Goal: Task Accomplishment & Management: Manage account settings

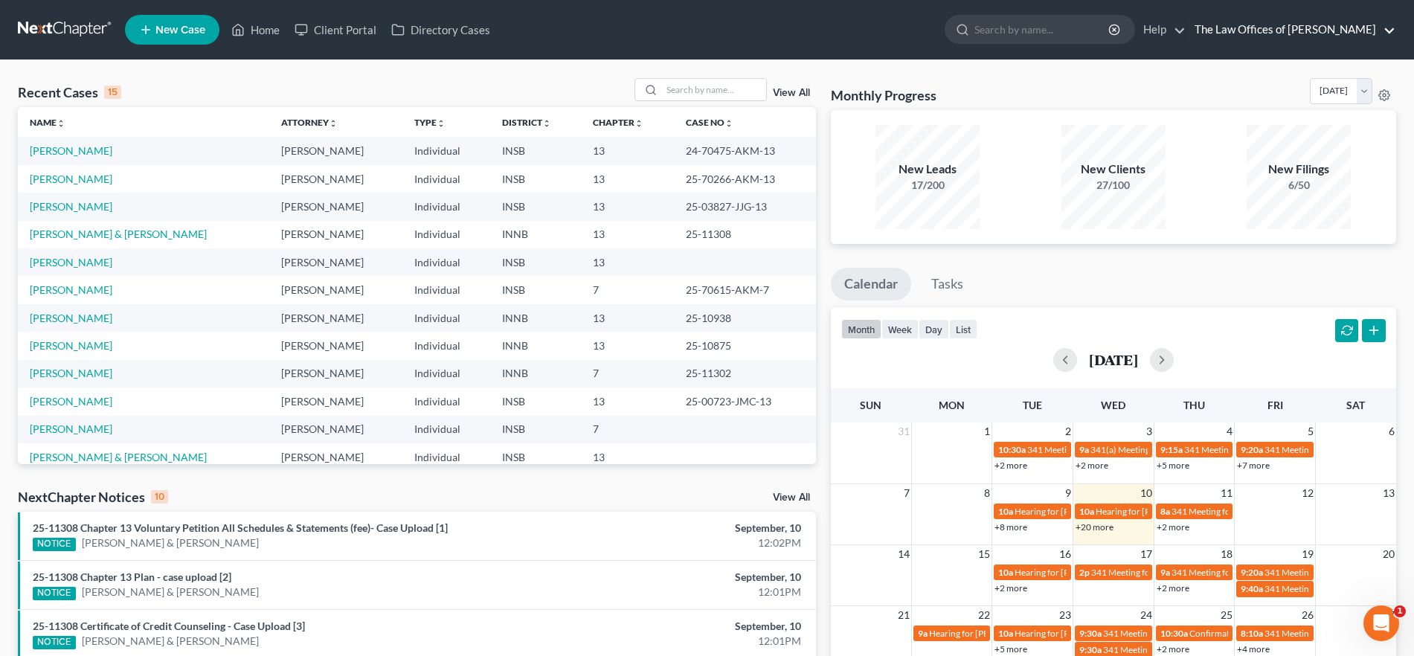
click at [1331, 22] on link "The Law Offices of [PERSON_NAME]" at bounding box center [1291, 29] width 208 height 27
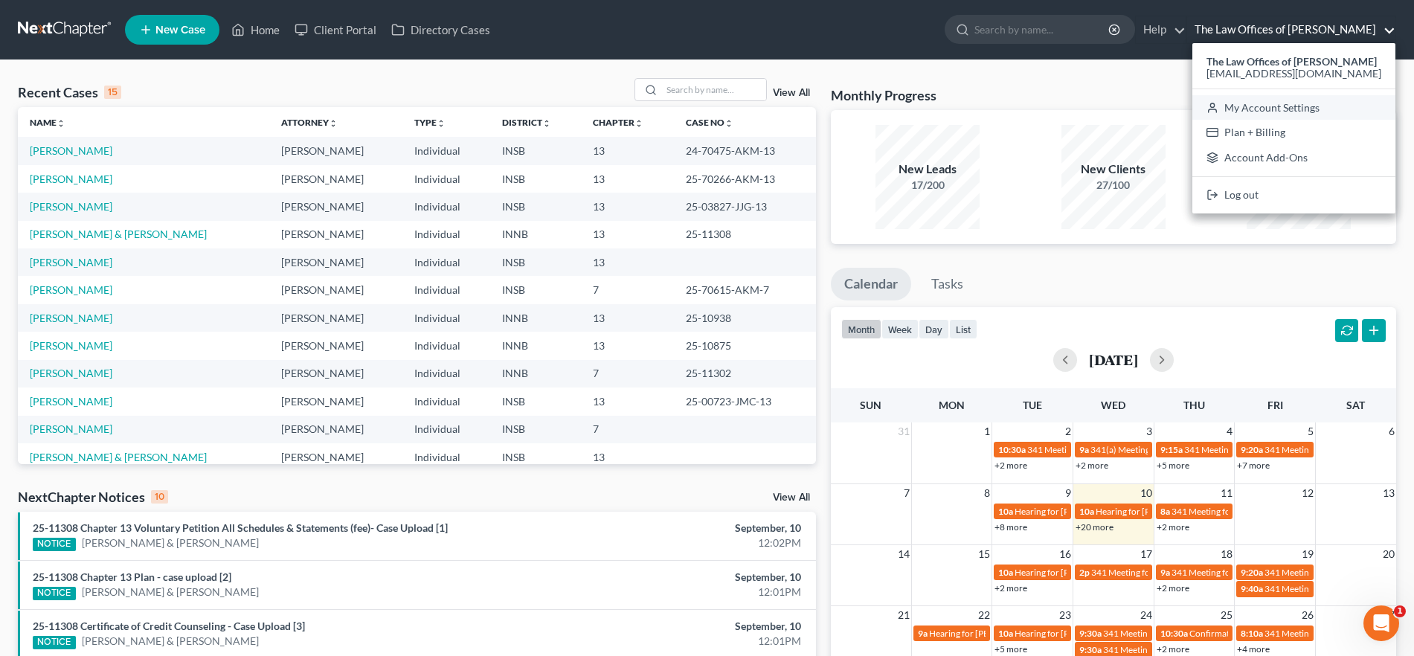
click at [1301, 102] on link "My Account Settings" at bounding box center [1293, 107] width 203 height 25
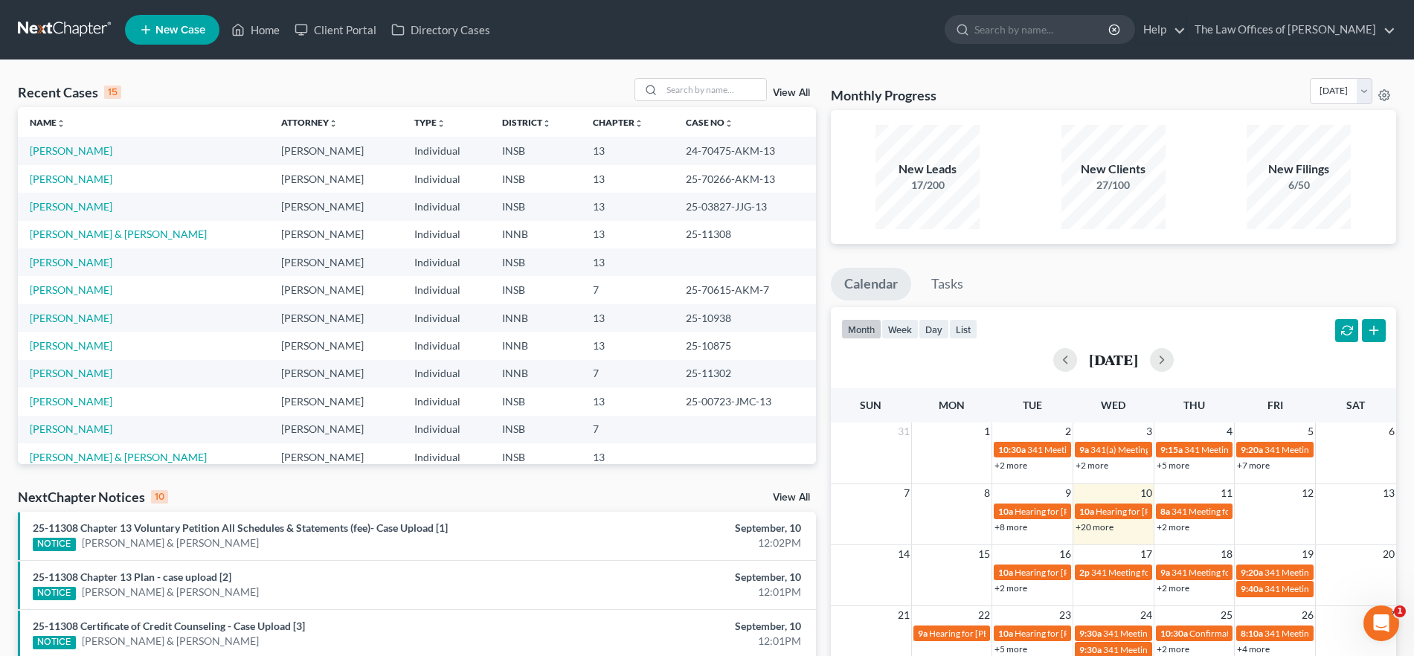
select select "28"
select select "23"
select select "15"
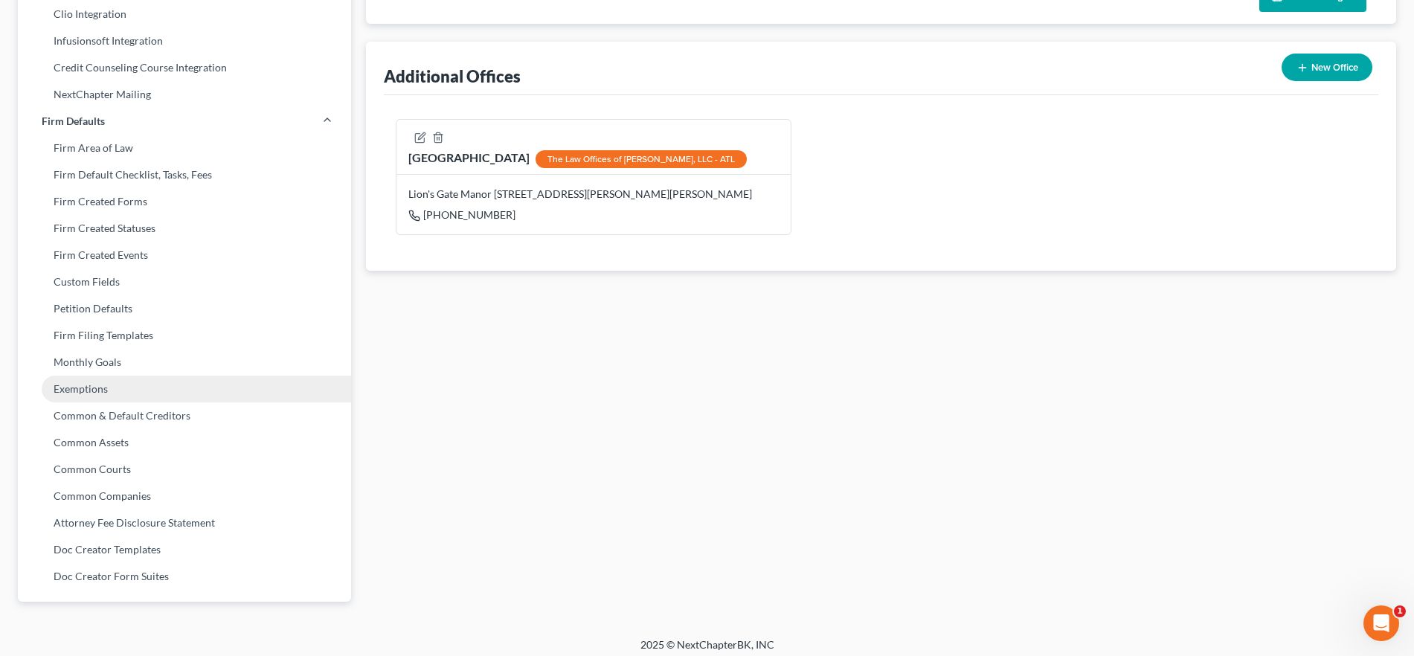
scroll to position [472, 0]
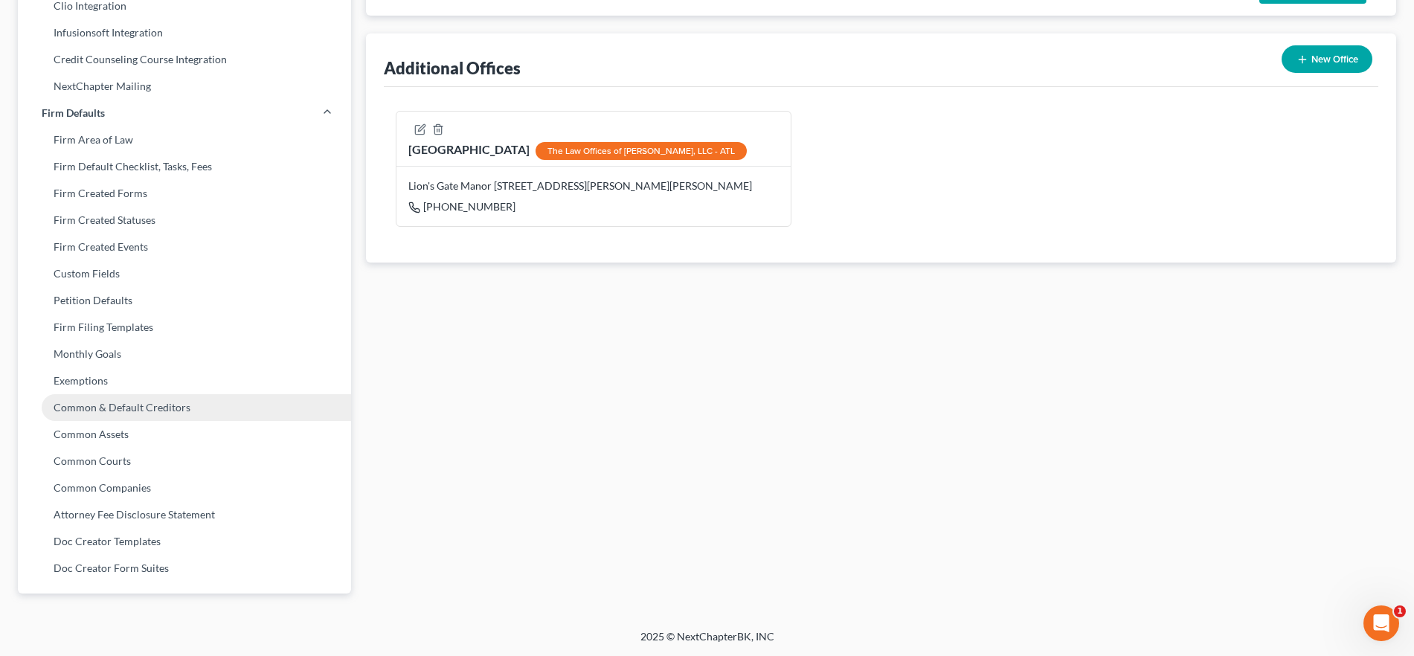
click at [161, 416] on link "Common & Default Creditors" at bounding box center [184, 407] width 333 height 27
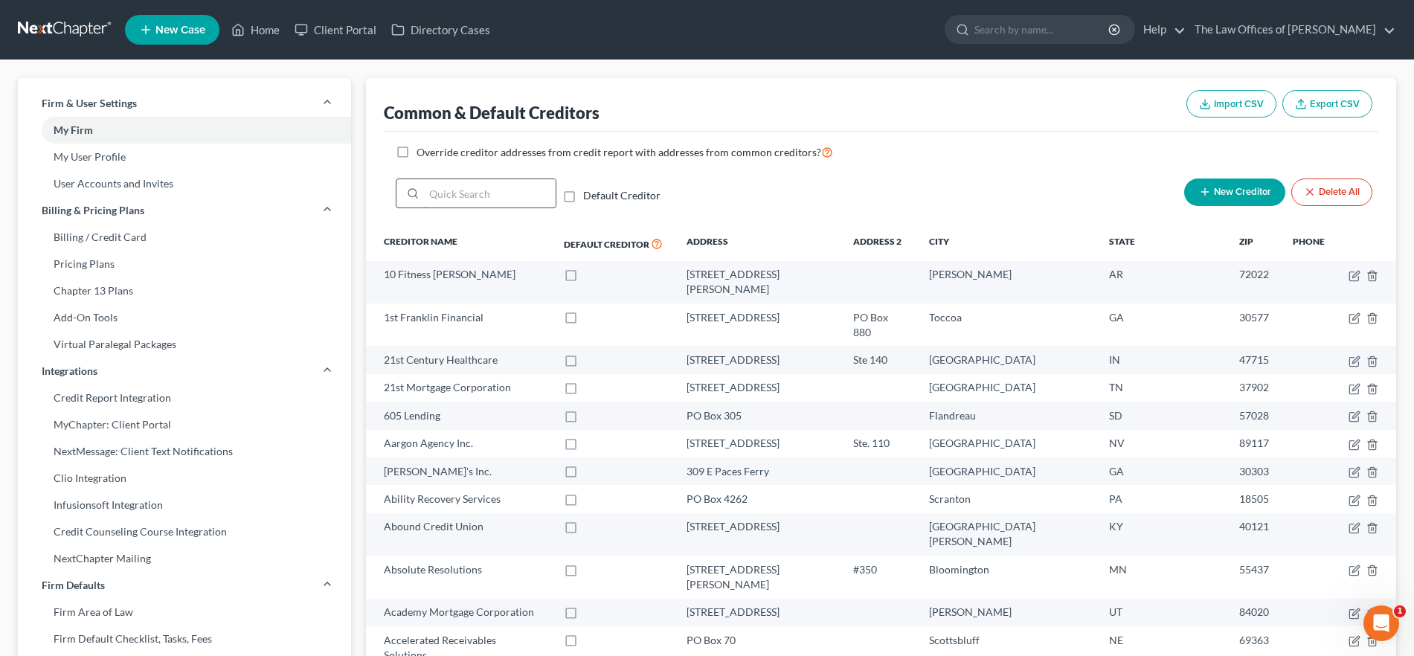
click at [496, 192] on input "search" at bounding box center [490, 193] width 132 height 28
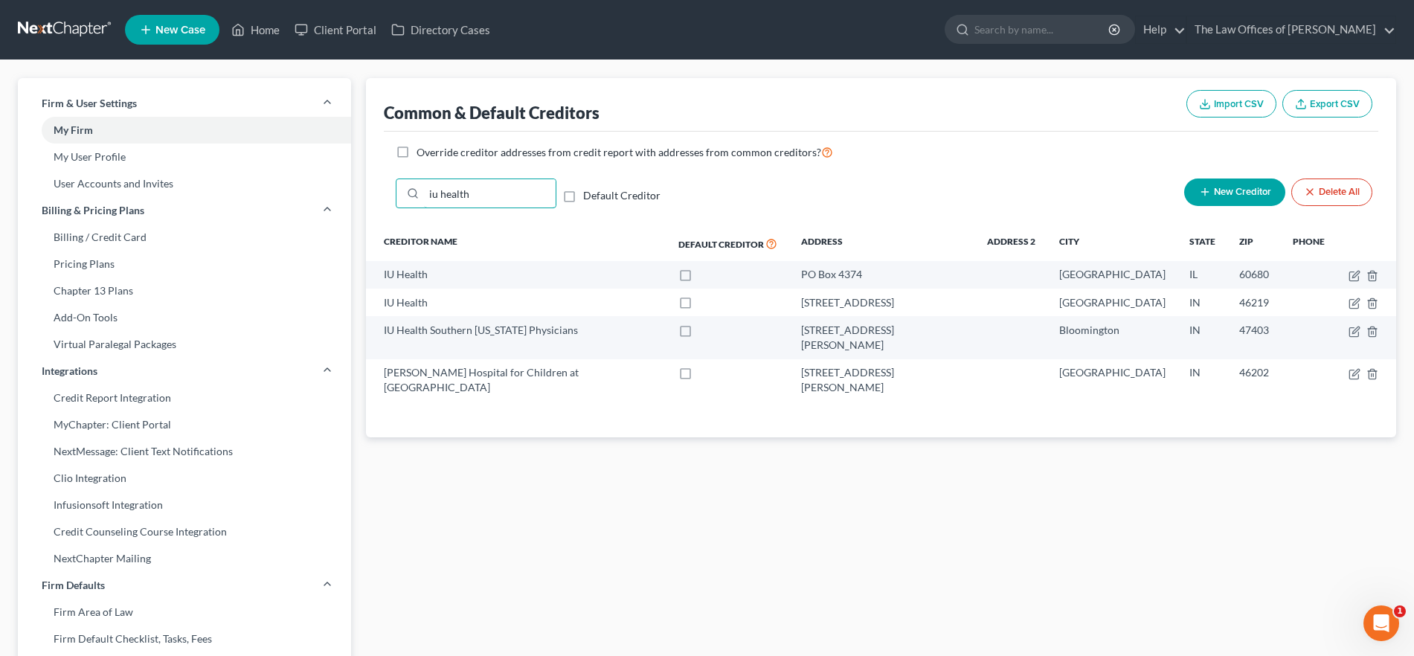
drag, startPoint x: 501, startPoint y: 193, endPoint x: 368, endPoint y: 195, distance: 132.4
click at [368, 195] on div "Common & Default Creditors Import CSV Export CSV Override creditor addresses fr…" at bounding box center [881, 257] width 1030 height 359
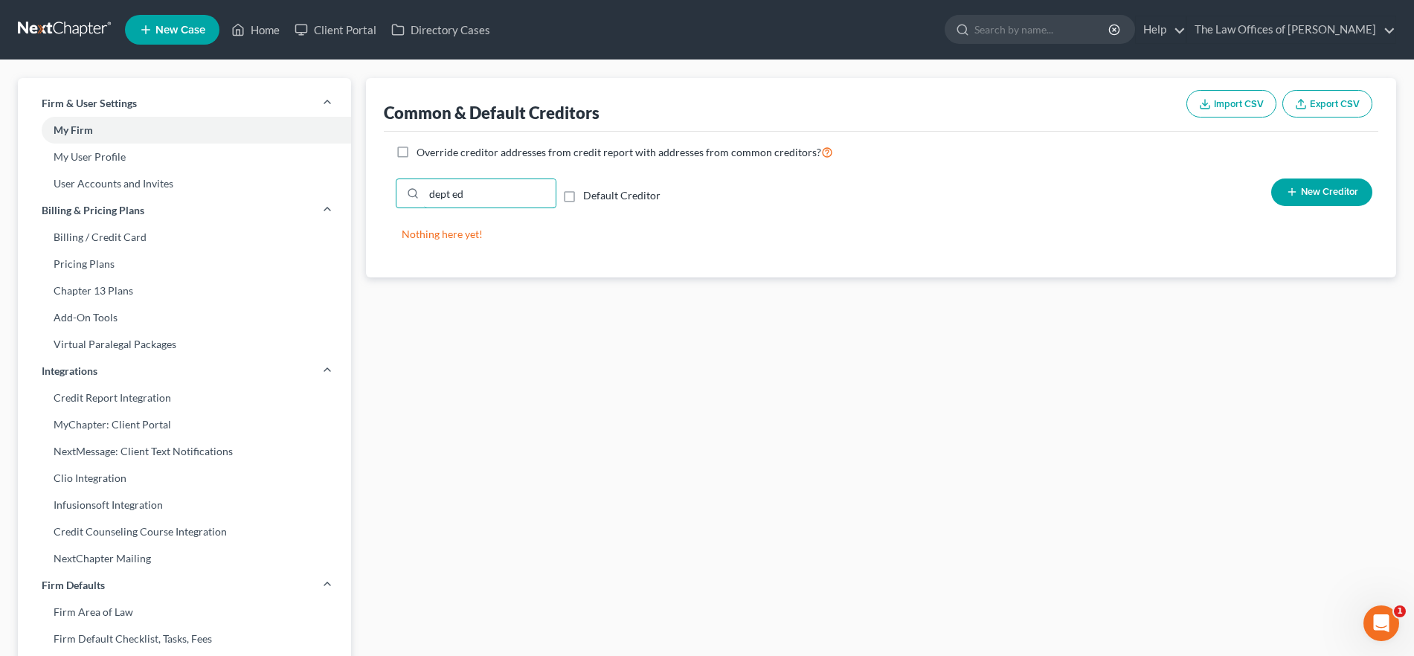
type input "dept ed"
